Goal: Transaction & Acquisition: Purchase product/service

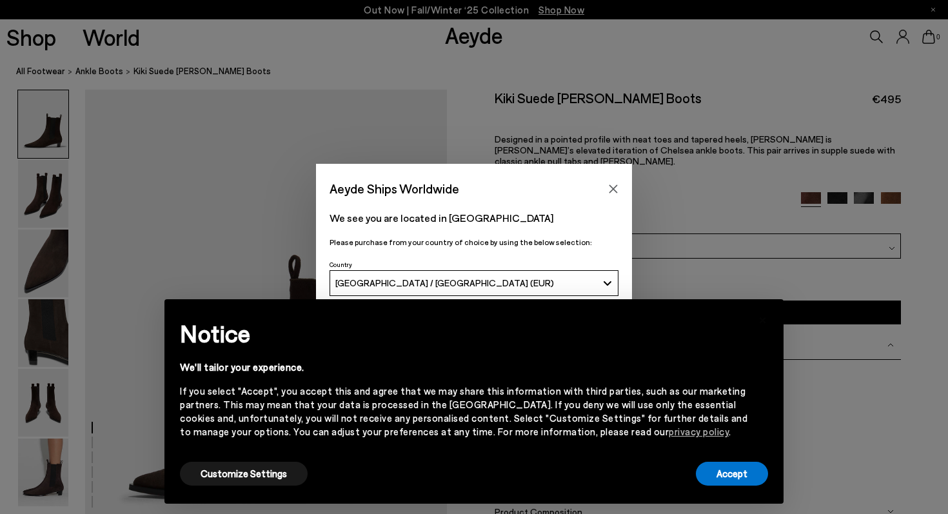
click at [559, 423] on div "If you select "Accept", you accept this and agree that we may share this inform…" at bounding box center [463, 411] width 567 height 54
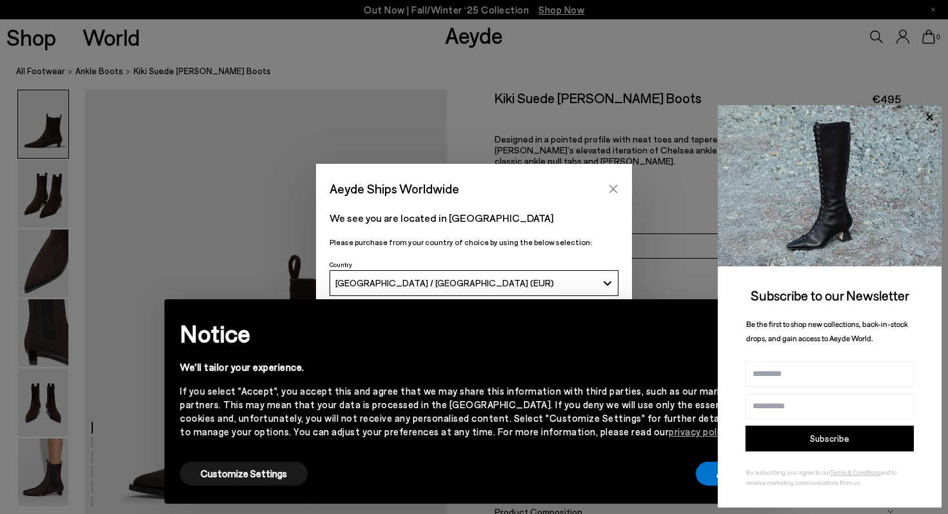
click at [611, 194] on button "Close" at bounding box center [612, 188] width 19 height 19
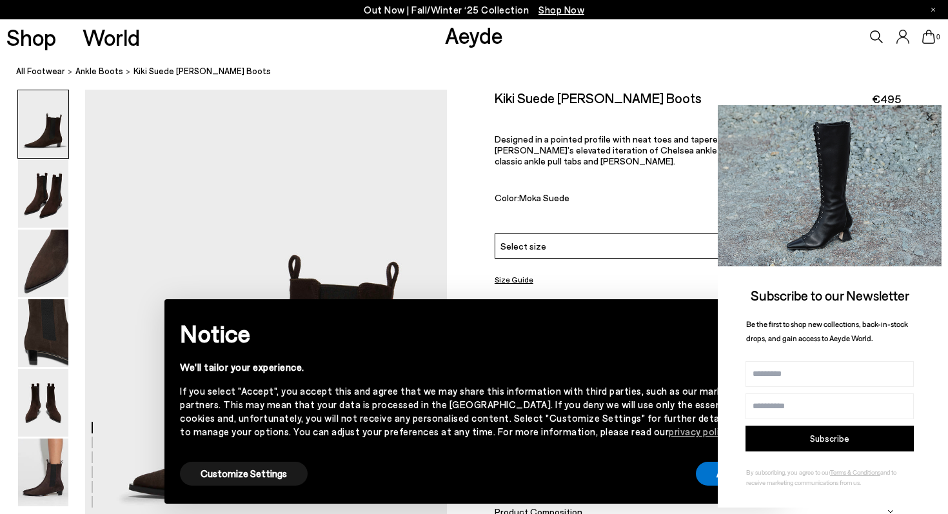
click at [928, 115] on icon at bounding box center [929, 116] width 6 height 6
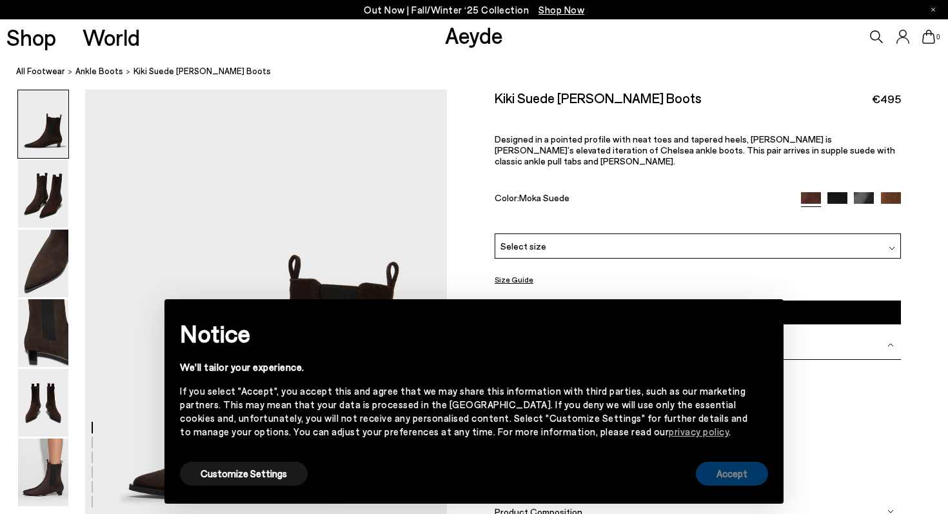
click at [743, 484] on button "Accept" at bounding box center [731, 474] width 72 height 24
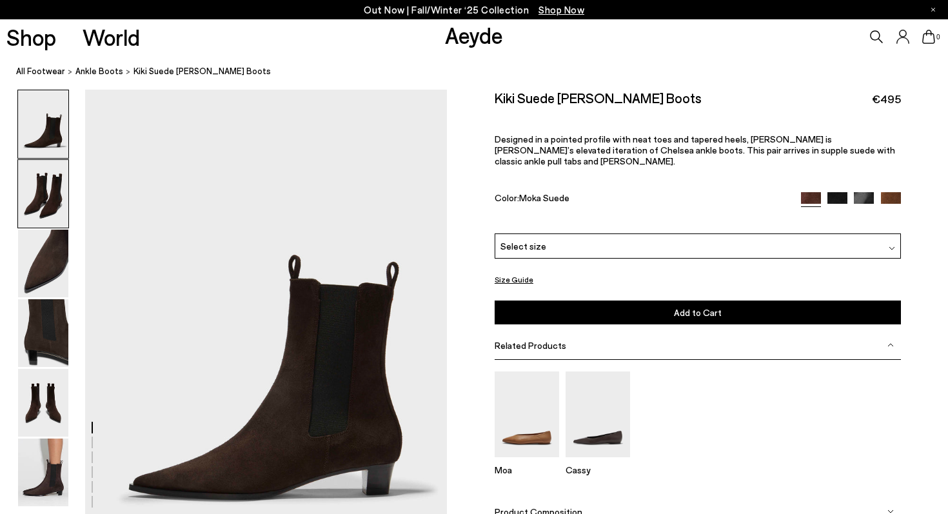
click at [57, 198] on img at bounding box center [43, 194] width 50 height 68
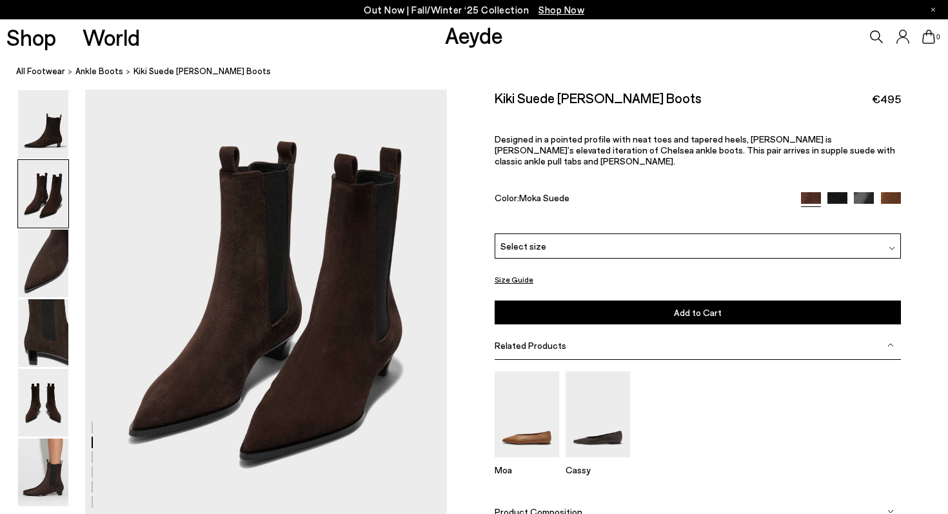
scroll to position [523, 0]
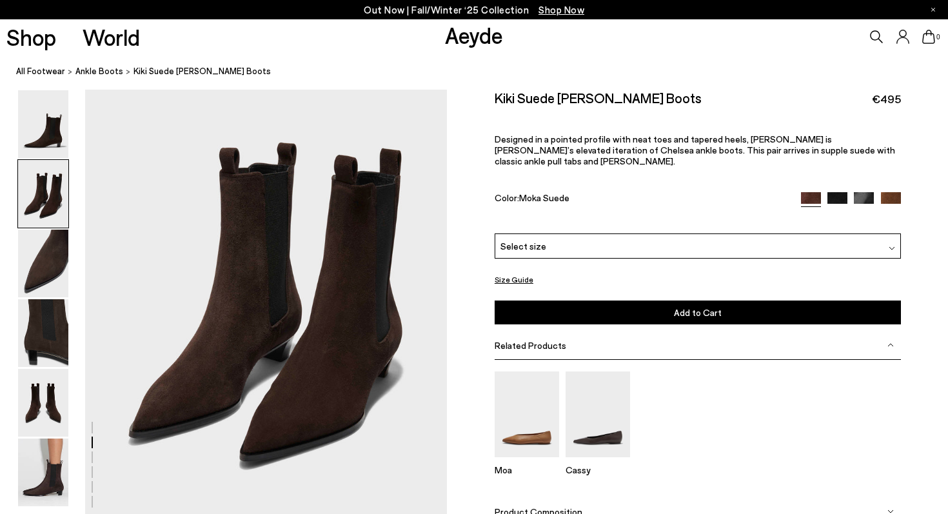
click at [875, 37] on icon at bounding box center [876, 36] width 13 height 13
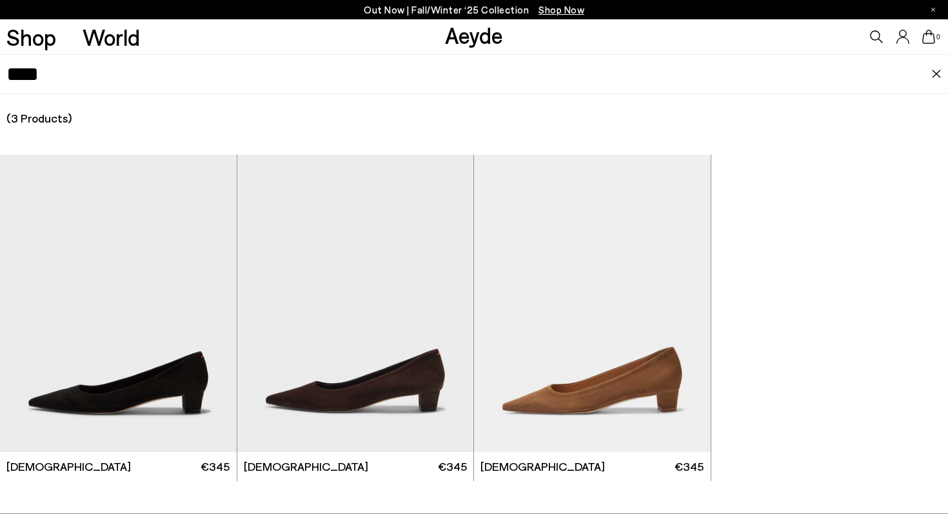
type input "****"
click at [380, 358] on img "1 / 6" at bounding box center [355, 303] width 237 height 297
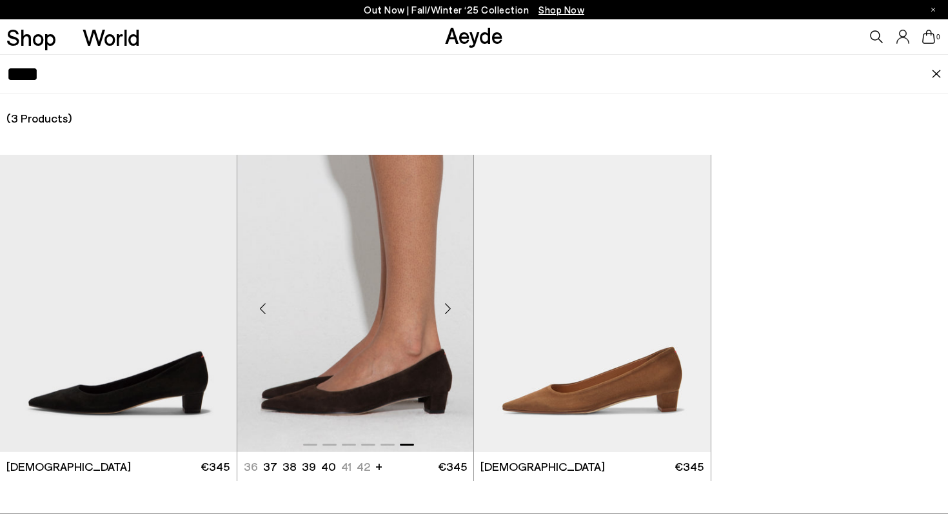
click at [371, 386] on img "6 / 6" at bounding box center [355, 303] width 237 height 297
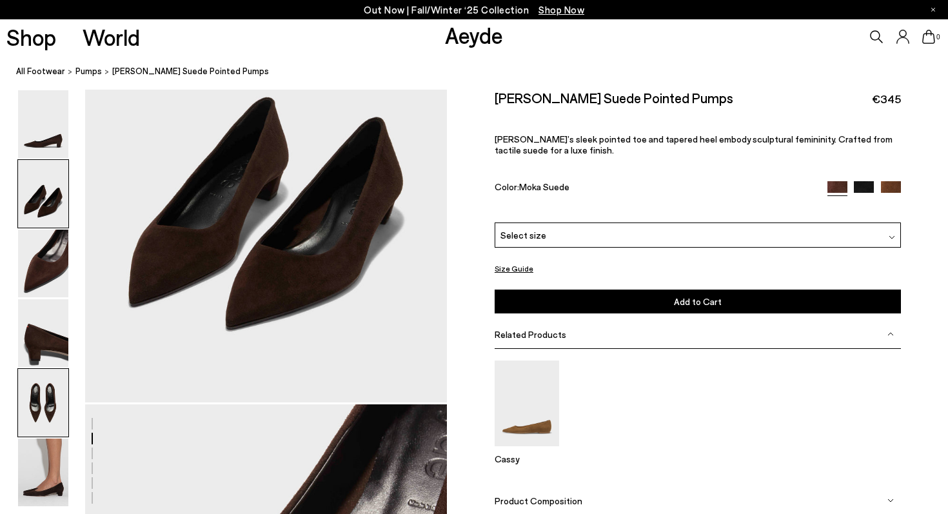
scroll to position [574, 0]
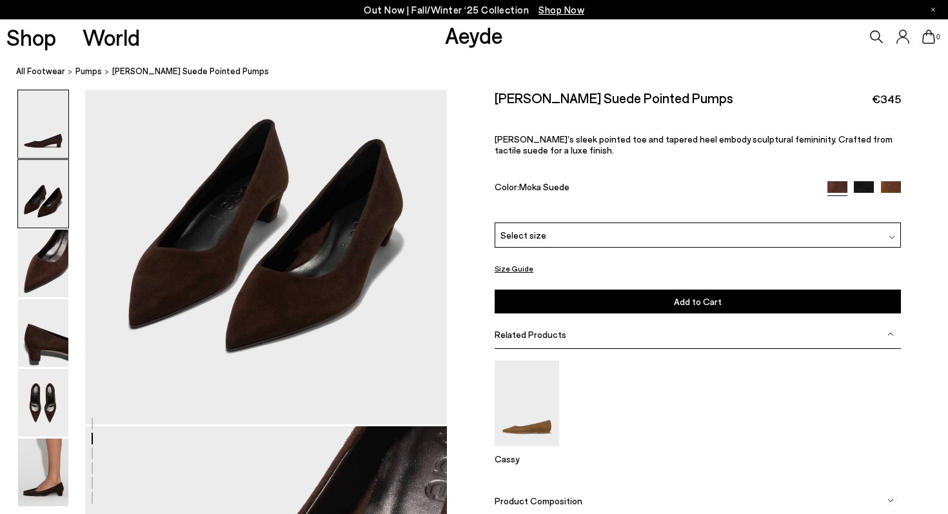
click at [46, 131] on img at bounding box center [43, 124] width 50 height 68
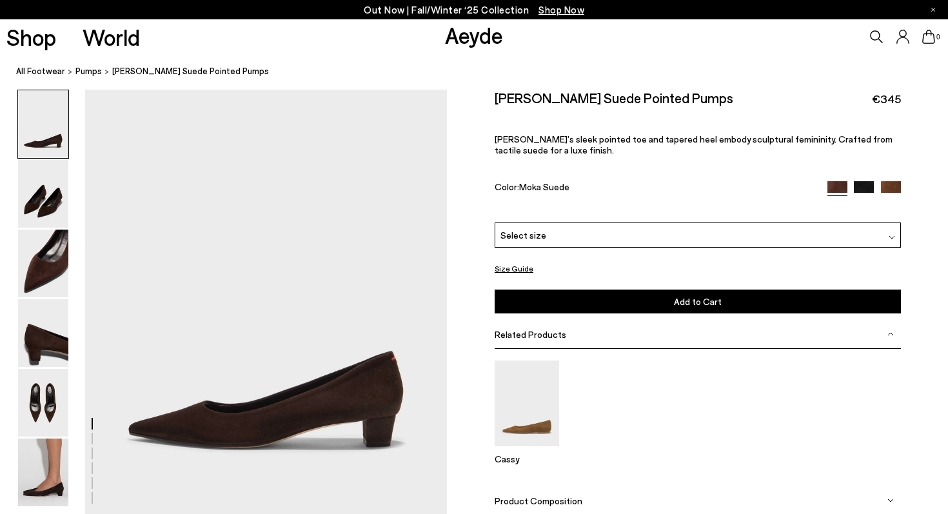
scroll to position [0, 0]
